Goal: Transaction & Acquisition: Purchase product/service

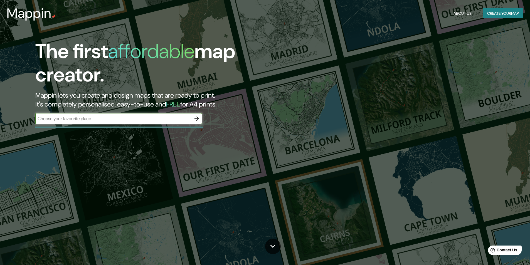
click at [169, 120] on input "text" at bounding box center [113, 118] width 156 height 6
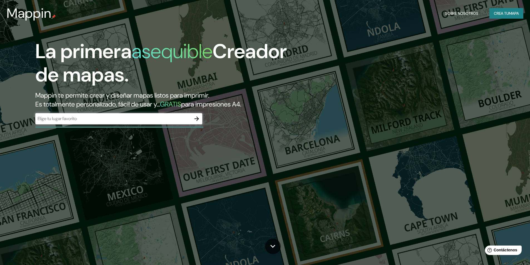
click at [119, 116] on input "text" at bounding box center [113, 118] width 156 height 6
click at [198, 120] on icon "button" at bounding box center [196, 118] width 7 height 7
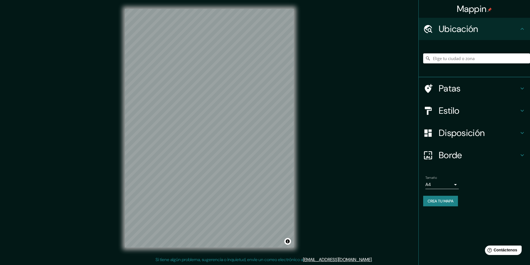
click at [465, 88] on h4 "Patas" at bounding box center [479, 88] width 80 height 11
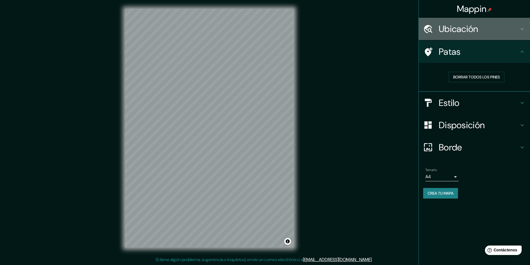
click at [468, 29] on font "Ubicación" at bounding box center [459, 29] width 40 height 12
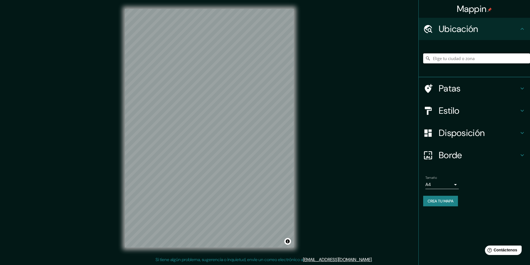
click at [460, 62] on input "Elige tu ciudad o zona" at bounding box center [476, 58] width 107 height 10
click at [477, 110] on h4 "Estilo" at bounding box center [479, 110] width 80 height 11
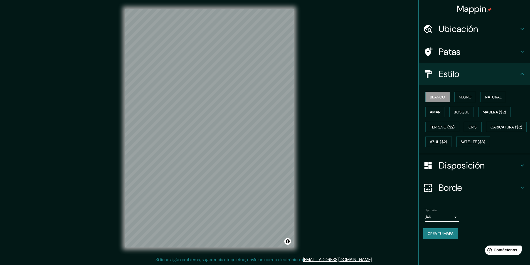
click at [469, 71] on h4 "Estilo" at bounding box center [479, 73] width 80 height 11
click at [462, 97] on font "Negro" at bounding box center [465, 97] width 13 height 5
click at [442, 97] on font "Blanco" at bounding box center [438, 97] width 16 height 5
click at [501, 96] on font "Natural" at bounding box center [493, 97] width 17 height 5
click at [495, 112] on font "Madera ($2)" at bounding box center [494, 112] width 23 height 5
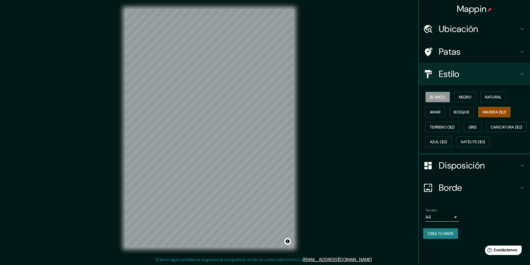
click at [443, 98] on font "Blanco" at bounding box center [438, 97] width 16 height 5
click at [461, 145] on font "Satélite ($3)" at bounding box center [473, 142] width 25 height 5
click at [483, 30] on h4 "Ubicación" at bounding box center [479, 28] width 80 height 11
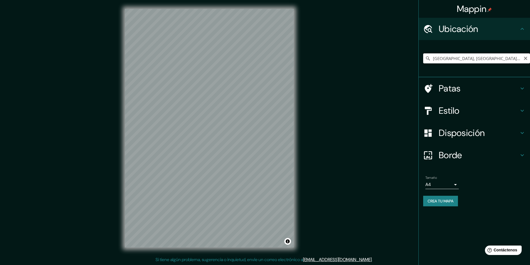
click at [496, 61] on input "Calle Ciudad Universitaria, 01610 Ciudad de México, México" at bounding box center [476, 58] width 107 height 10
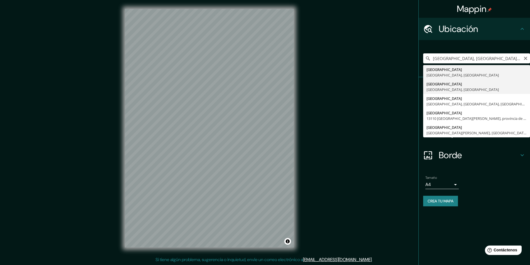
type input "Avenida Ciudad Universitaria, 01900 Ciudad de México, México"
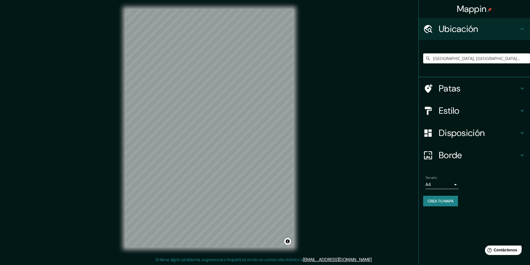
click at [450, 87] on font "Patas" at bounding box center [450, 89] width 22 height 12
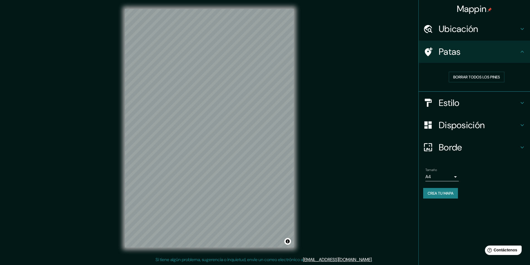
click at [463, 52] on h4 "Patas" at bounding box center [479, 51] width 80 height 11
click at [453, 104] on font "Estilo" at bounding box center [449, 103] width 21 height 12
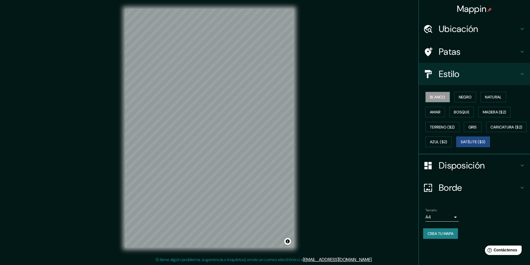
click at [444, 100] on font "Blanco" at bounding box center [438, 97] width 16 height 5
click at [461, 145] on font "Satélite ($3)" at bounding box center [473, 142] width 25 height 5
click at [491, 131] on font "Caricatura ($2)" at bounding box center [507, 127] width 32 height 7
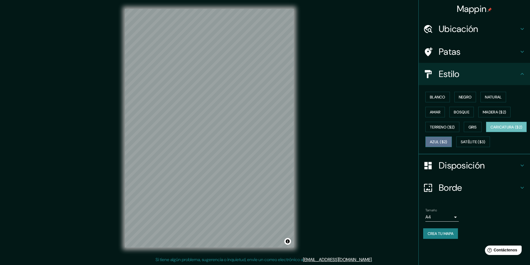
click at [447, 145] on font "Azul ($2)" at bounding box center [439, 141] width 18 height 7
click at [461, 145] on font "Satélite ($3)" at bounding box center [473, 142] width 25 height 5
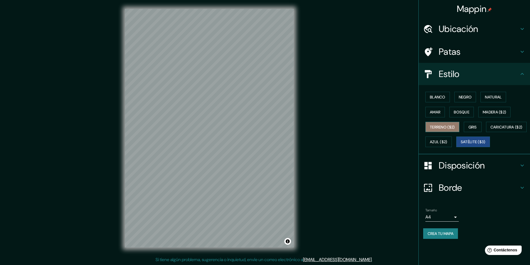
click at [444, 130] on font "Terreno ($2)" at bounding box center [442, 127] width 25 height 7
click at [461, 146] on font "Satélite ($3)" at bounding box center [473, 141] width 25 height 7
click at [472, 111] on button "Bosque" at bounding box center [461, 112] width 24 height 11
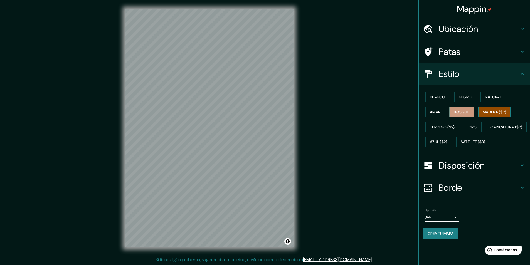
click at [490, 111] on font "Madera ($2)" at bounding box center [494, 112] width 23 height 5
click at [445, 113] on button "Amar" at bounding box center [434, 112] width 19 height 11
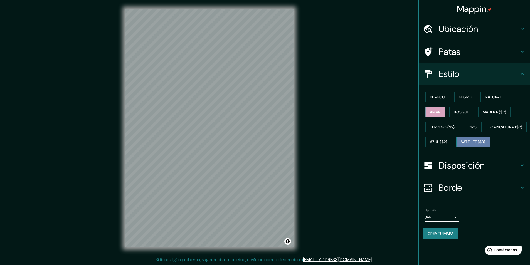
click at [461, 146] on font "Satélite ($3)" at bounding box center [473, 141] width 25 height 7
click at [446, 97] on font "Blanco" at bounding box center [438, 97] width 16 height 5
click at [463, 100] on font "Negro" at bounding box center [465, 96] width 13 height 7
click at [487, 99] on font "Natural" at bounding box center [493, 97] width 17 height 5
click at [445, 109] on button "Amar" at bounding box center [434, 112] width 19 height 11
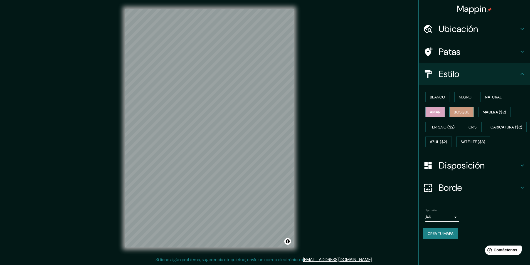
click at [465, 110] on font "Bosque" at bounding box center [462, 112] width 16 height 5
click at [491, 113] on font "Madera ($2)" at bounding box center [494, 112] width 23 height 5
click at [446, 97] on font "Blanco" at bounding box center [438, 97] width 16 height 5
click at [461, 145] on font "Satélite ($3)" at bounding box center [473, 142] width 25 height 5
click at [445, 98] on font "Blanco" at bounding box center [438, 97] width 16 height 5
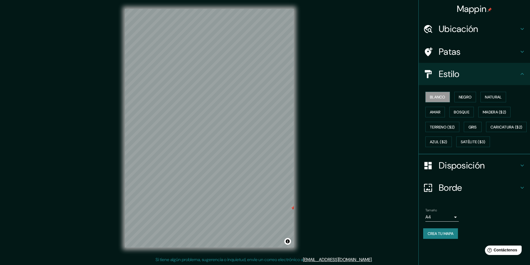
click at [470, 52] on h4 "Patas" at bounding box center [479, 51] width 80 height 11
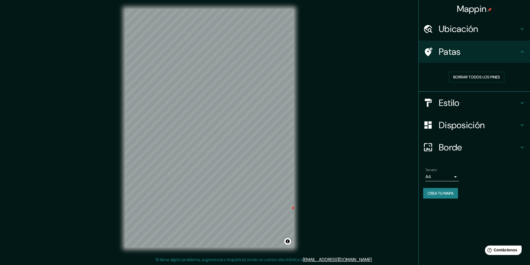
click at [470, 33] on font "Ubicación" at bounding box center [459, 29] width 40 height 12
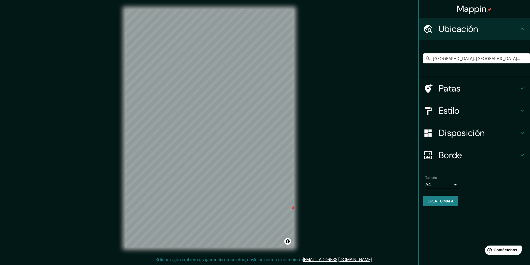
click at [470, 33] on font "Ubicación" at bounding box center [459, 29] width 40 height 12
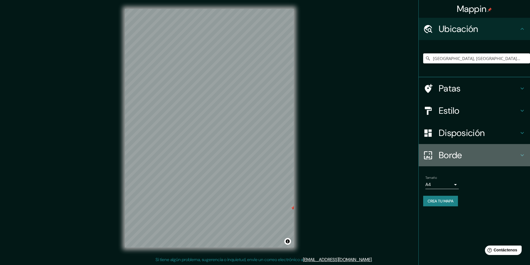
click at [467, 158] on h4 "Borde" at bounding box center [479, 155] width 80 height 11
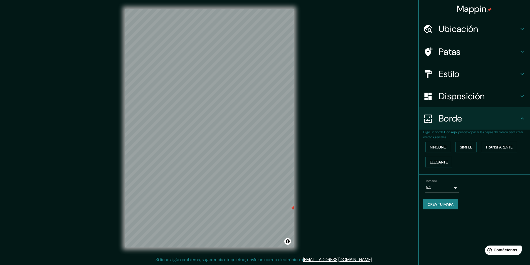
click at [444, 201] on font "Crea tu mapa" at bounding box center [441, 204] width 26 height 7
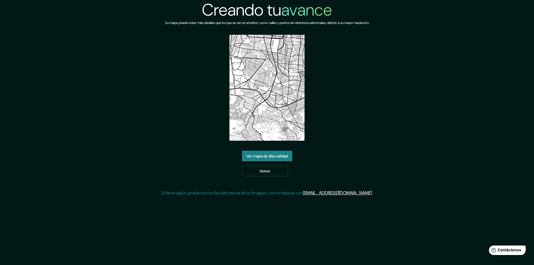
click at [284, 117] on img at bounding box center [267, 88] width 75 height 106
click at [282, 154] on font "Ver mapa de alta calidad" at bounding box center [267, 156] width 41 height 5
click at [264, 173] on font "Volver" at bounding box center [265, 171] width 11 height 5
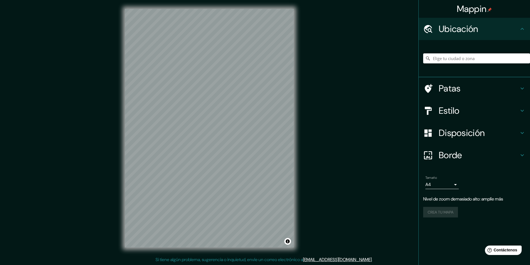
click at [478, 51] on div at bounding box center [476, 59] width 107 height 28
click at [472, 61] on input "Elige tu ciudad o zona" at bounding box center [476, 58] width 107 height 10
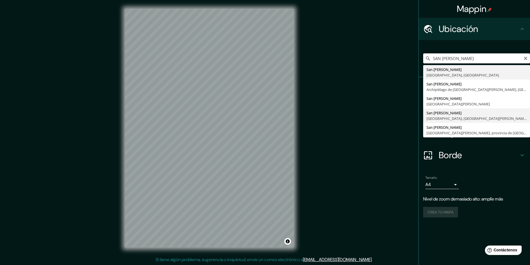
scroll to position [0, 0]
type input "SAN [PERSON_NAME]"
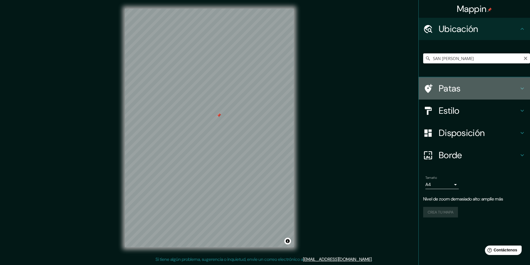
click at [462, 92] on h4 "Patas" at bounding box center [479, 88] width 80 height 11
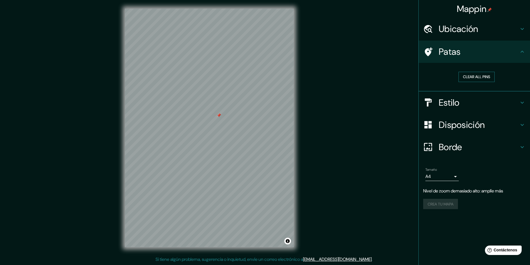
click at [470, 77] on button "Clear all pins" at bounding box center [477, 77] width 36 height 10
click at [475, 32] on font "Ubicación" at bounding box center [459, 29] width 40 height 12
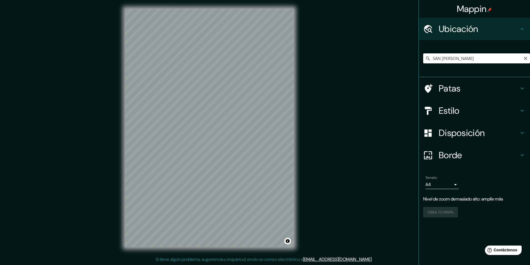
click at [522, 59] on input "SAN [PERSON_NAME]" at bounding box center [476, 58] width 107 height 10
click at [526, 59] on icon "Claro" at bounding box center [525, 58] width 3 height 3
type input "Xochimilco, [GEOGRAPHIC_DATA], [GEOGRAPHIC_DATA]"
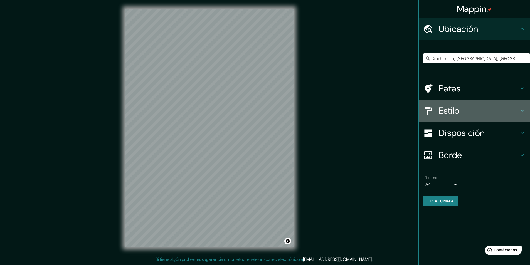
click at [453, 115] on font "Estilo" at bounding box center [449, 111] width 21 height 12
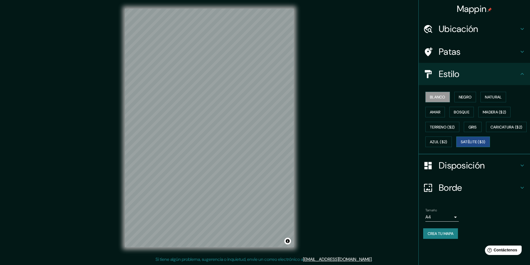
click at [461, 145] on font "Satélite ($3)" at bounding box center [473, 142] width 25 height 5
click at [439, 97] on font "Blanco" at bounding box center [438, 97] width 16 height 5
click at [464, 100] on font "Negro" at bounding box center [465, 97] width 13 height 5
click at [449, 99] on button "Blanco" at bounding box center [437, 97] width 24 height 11
click at [474, 72] on h4 "Estilo" at bounding box center [479, 73] width 80 height 11
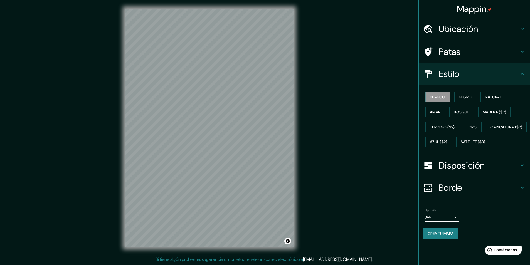
click at [463, 171] on font "Disposición" at bounding box center [462, 166] width 46 height 12
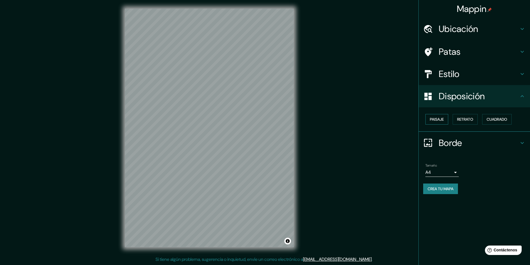
click at [440, 118] on font "Paisaje" at bounding box center [437, 119] width 14 height 5
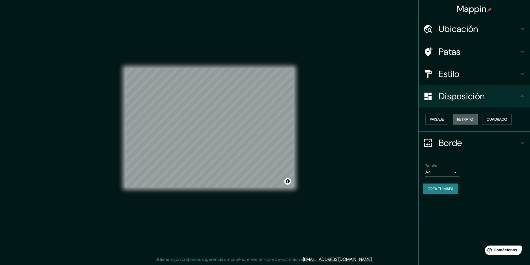
click at [457, 120] on button "Retrato" at bounding box center [465, 119] width 25 height 11
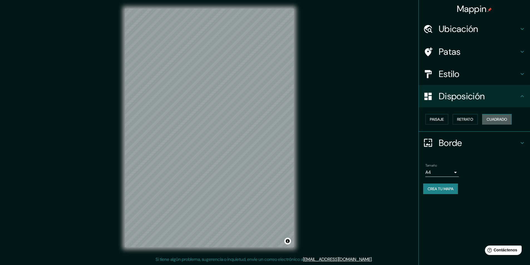
click at [500, 122] on font "Cuadrado" at bounding box center [497, 119] width 21 height 5
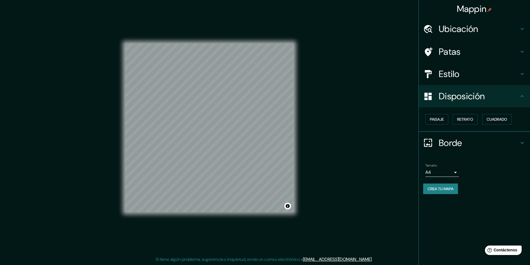
click at [449, 146] on font "Borde" at bounding box center [450, 143] width 23 height 12
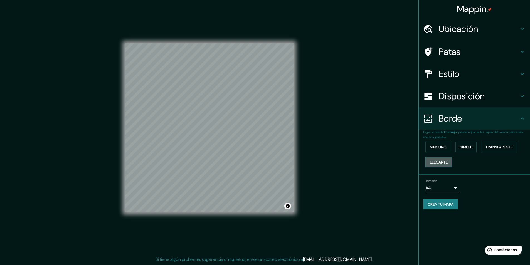
click at [452, 158] on button "Elegante" at bounding box center [438, 162] width 27 height 11
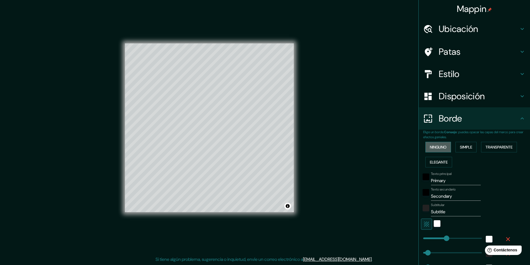
click at [439, 148] on font "Ninguno" at bounding box center [438, 147] width 17 height 5
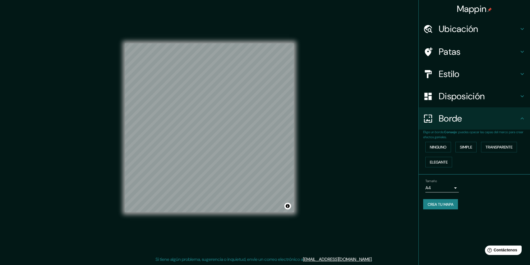
click at [401, 147] on div "Mappin Ubicación Xochimilco, [GEOGRAPHIC_DATA], [GEOGRAPHIC_DATA] [GEOGRAPHIC_D…" at bounding box center [265, 132] width 530 height 265
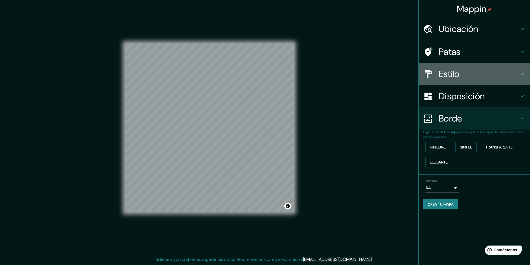
click at [460, 74] on font "Estilo" at bounding box center [449, 74] width 21 height 12
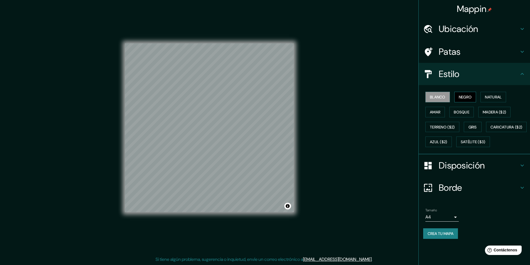
click at [476, 98] on button "Negro" at bounding box center [465, 97] width 22 height 11
click at [458, 239] on button "Crea tu mapa" at bounding box center [440, 233] width 35 height 11
click at [441, 100] on font "Blanco" at bounding box center [438, 97] width 16 height 5
